Goal: Task Accomplishment & Management: Use online tool/utility

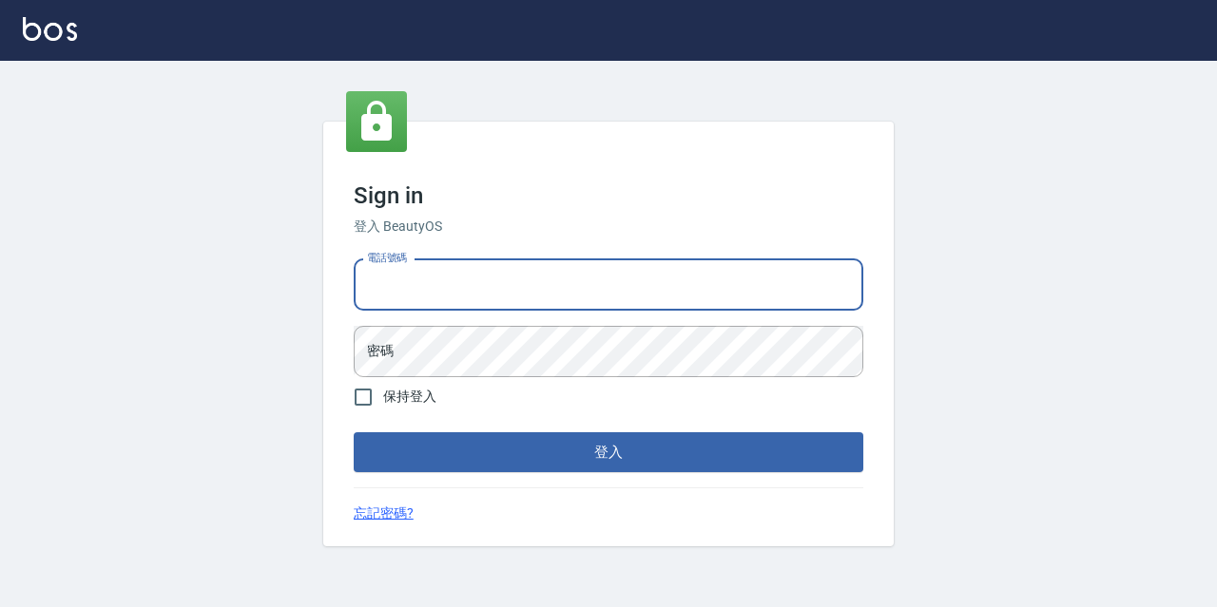
click at [468, 272] on input "電話號碼" at bounding box center [608, 284] width 509 height 51
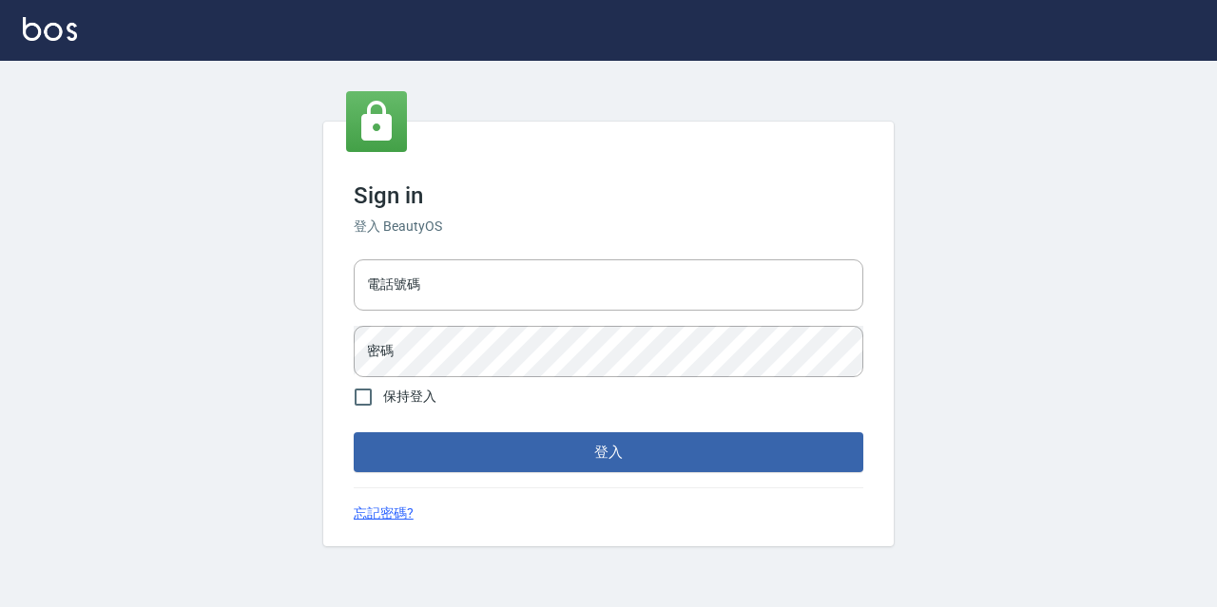
click at [467, 247] on div "Sign in 登入 BeautyOS 電話號碼 電話號碼 密碼 密碼 保持登入 登入 忘記密碼?" at bounding box center [608, 334] width 570 height 425
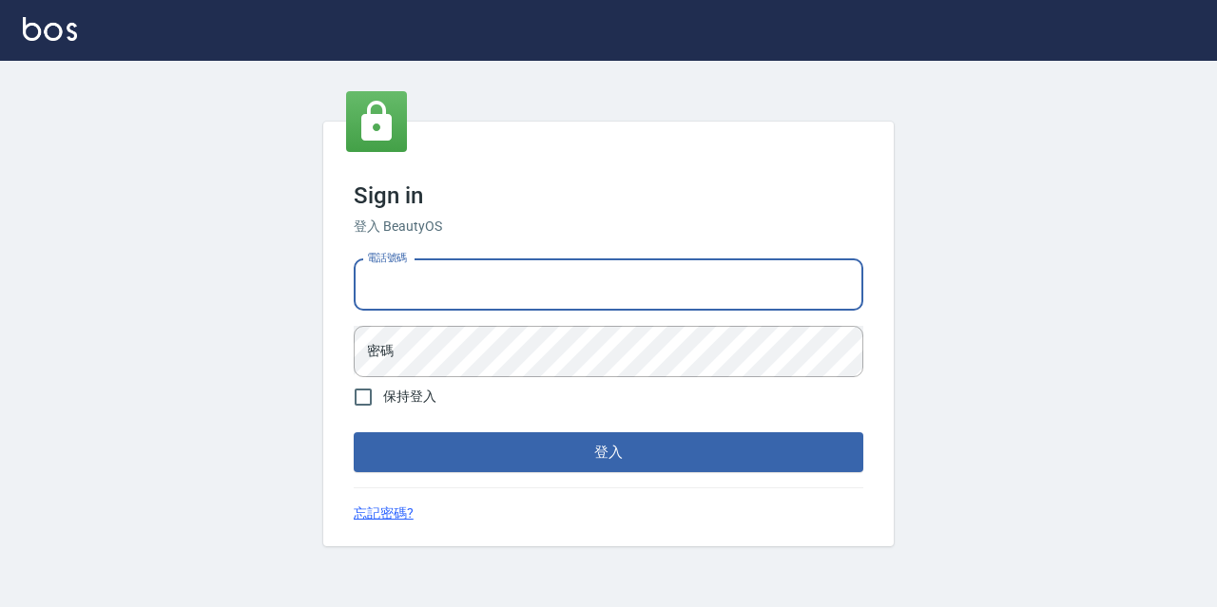
click at [462, 271] on input "電話號碼" at bounding box center [608, 284] width 509 height 51
type input "0977888999"
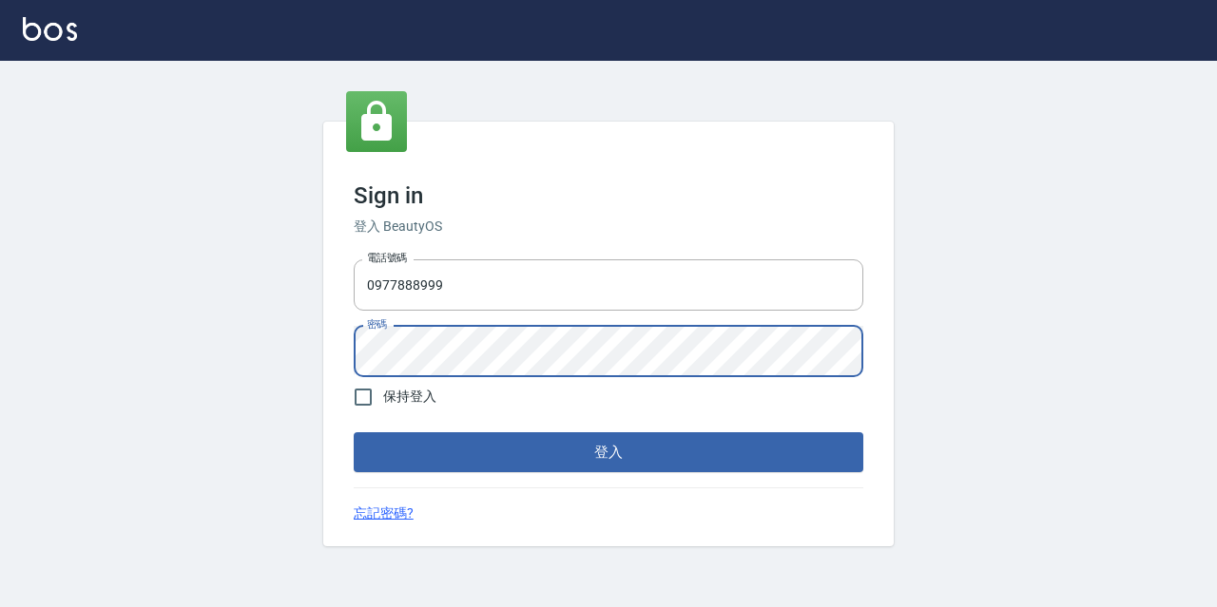
click at [354, 432] on button "登入" at bounding box center [608, 452] width 509 height 40
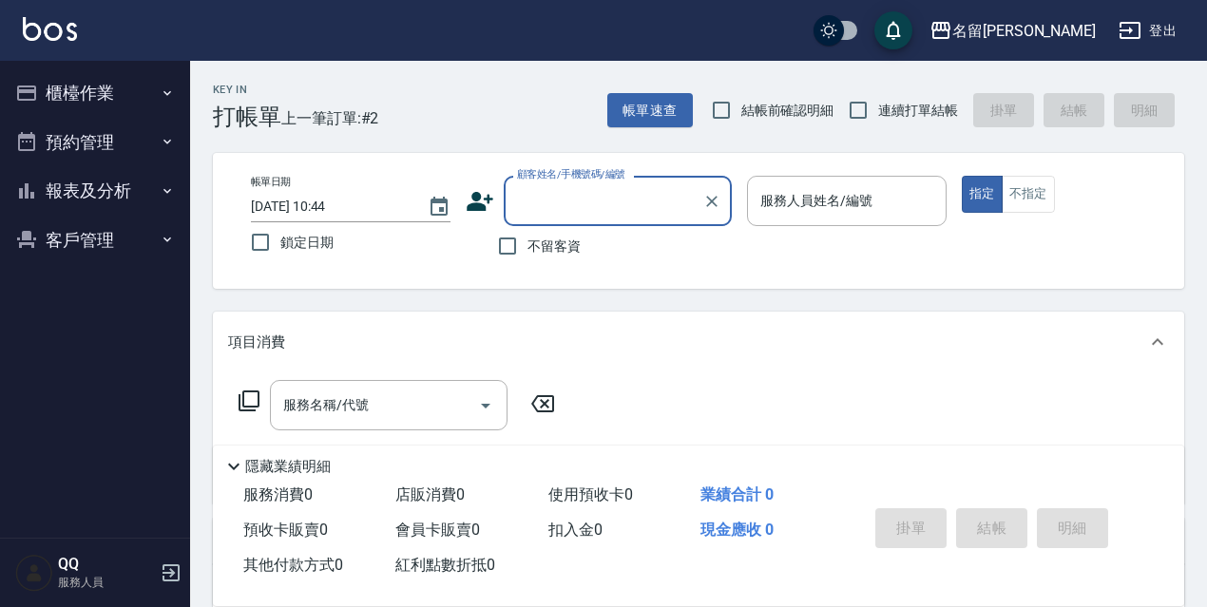
click at [43, 79] on button "櫃檯作業" at bounding box center [95, 92] width 175 height 49
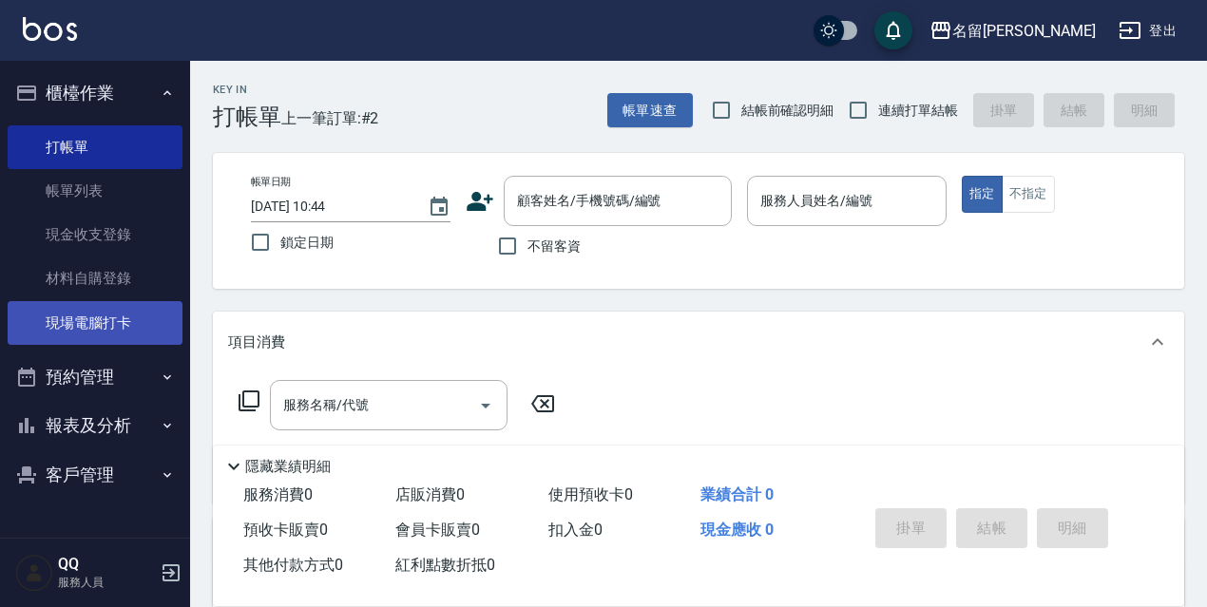
click at [86, 316] on link "現場電腦打卡" at bounding box center [95, 323] width 175 height 44
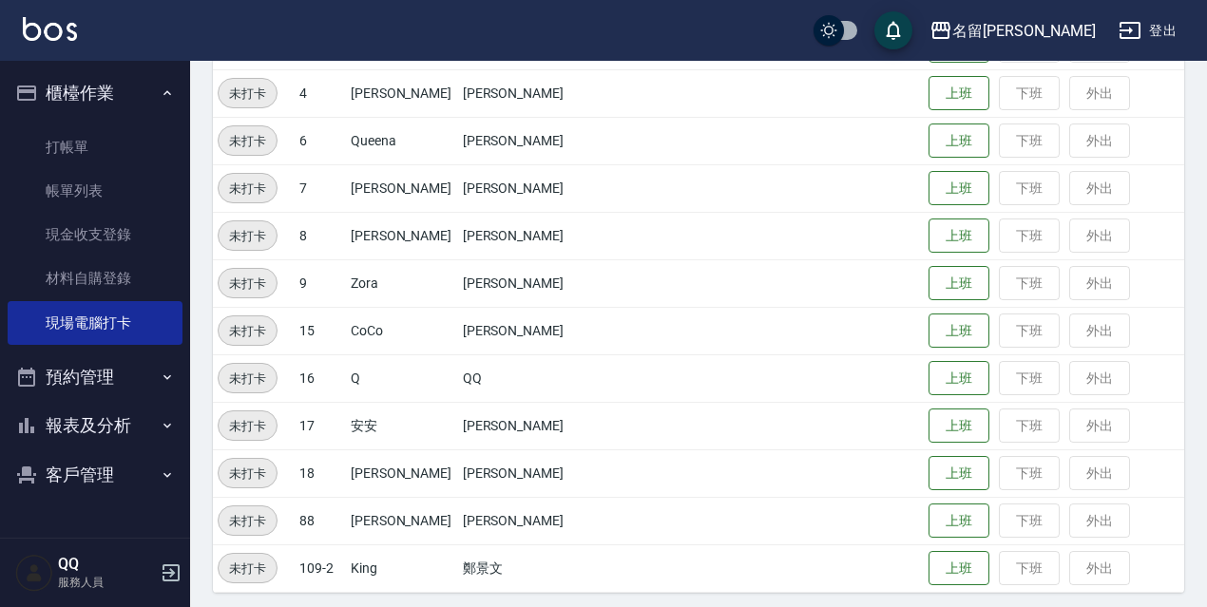
scroll to position [389, 0]
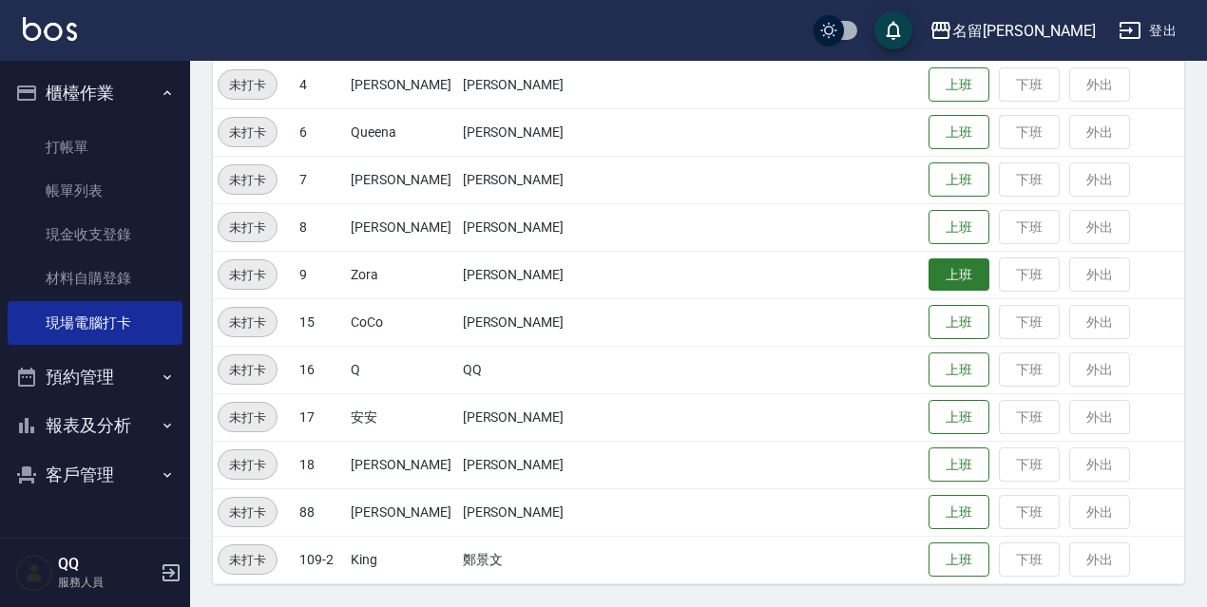
click at [929, 272] on button "上班" at bounding box center [959, 275] width 61 height 33
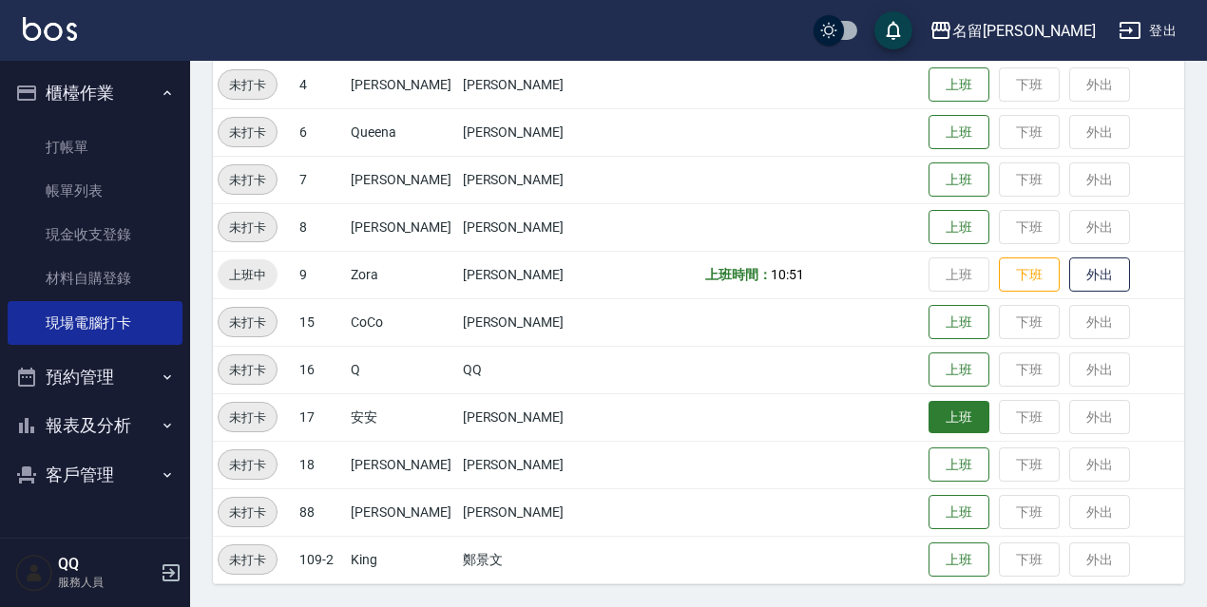
click at [929, 419] on button "上班" at bounding box center [959, 417] width 61 height 33
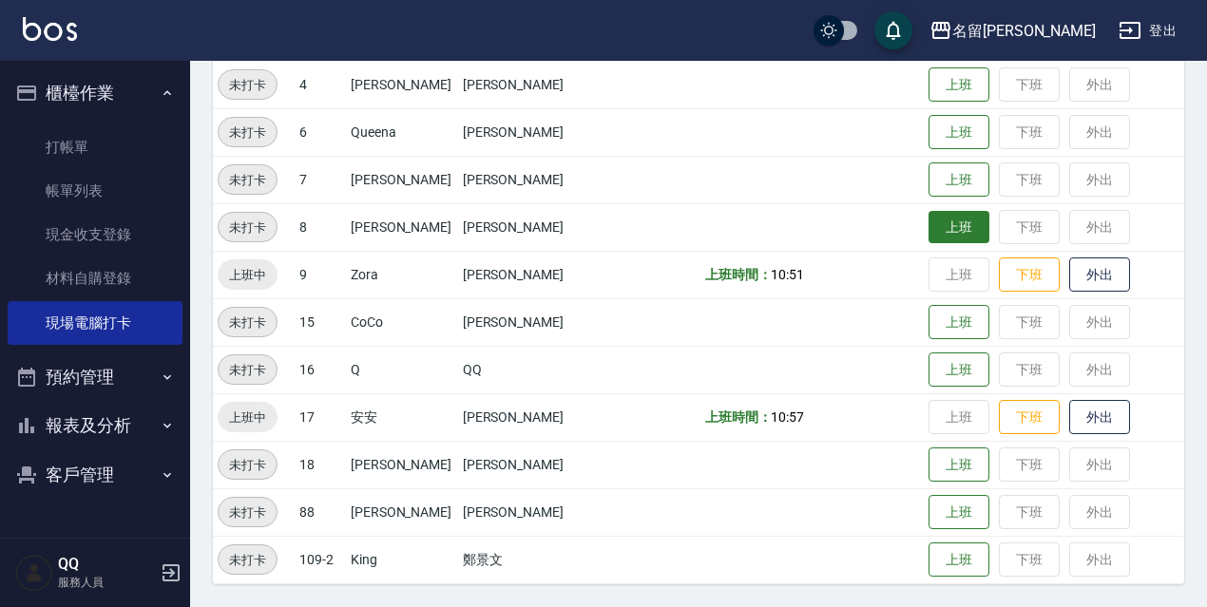
click at [951, 228] on button "上班" at bounding box center [959, 227] width 61 height 33
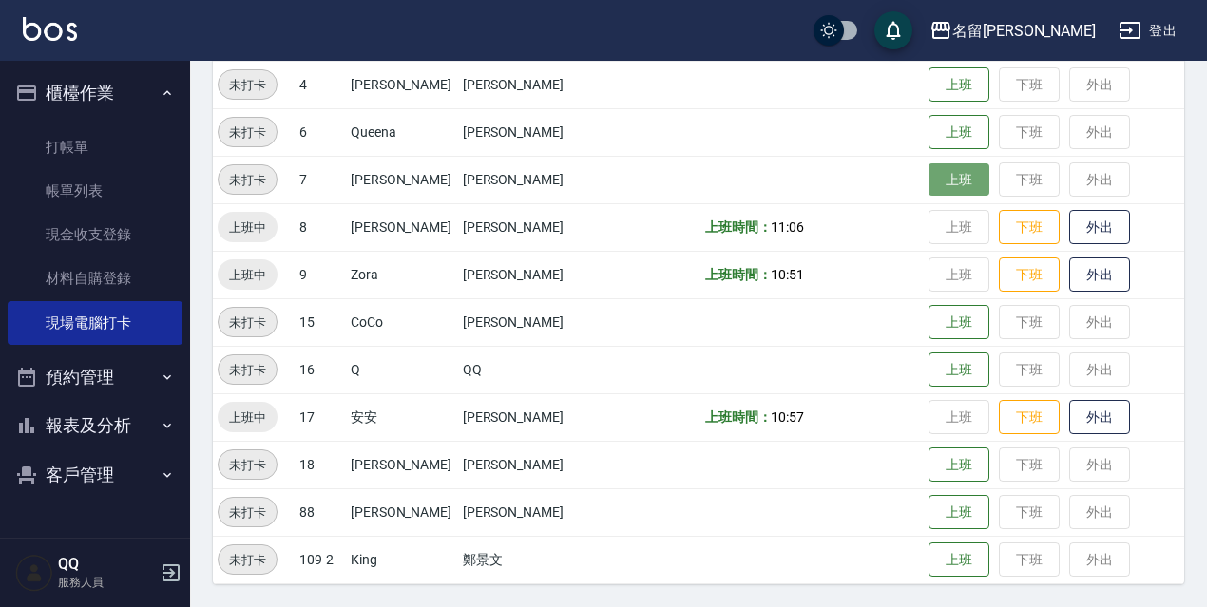
click at [952, 175] on button "上班" at bounding box center [959, 179] width 61 height 33
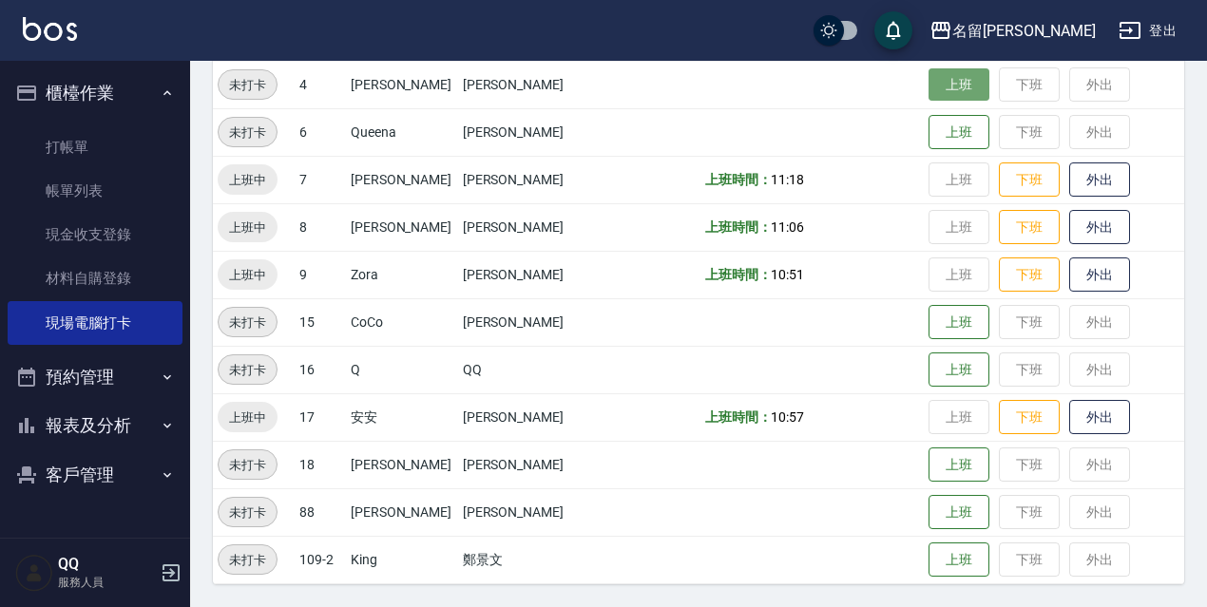
click at [956, 90] on button "上班" at bounding box center [959, 84] width 61 height 33
